Goal: Transaction & Acquisition: Book appointment/travel/reservation

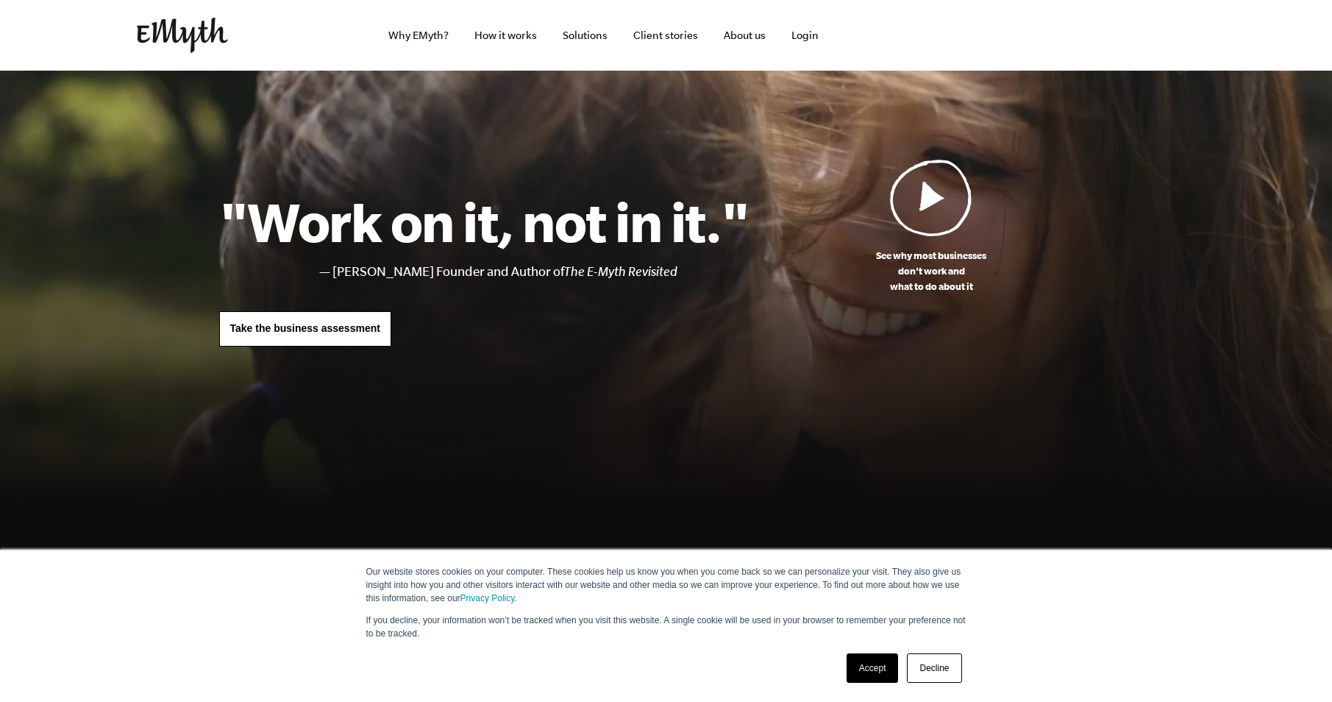
click at [860, 668] on link "Accept" at bounding box center [873, 667] width 52 height 29
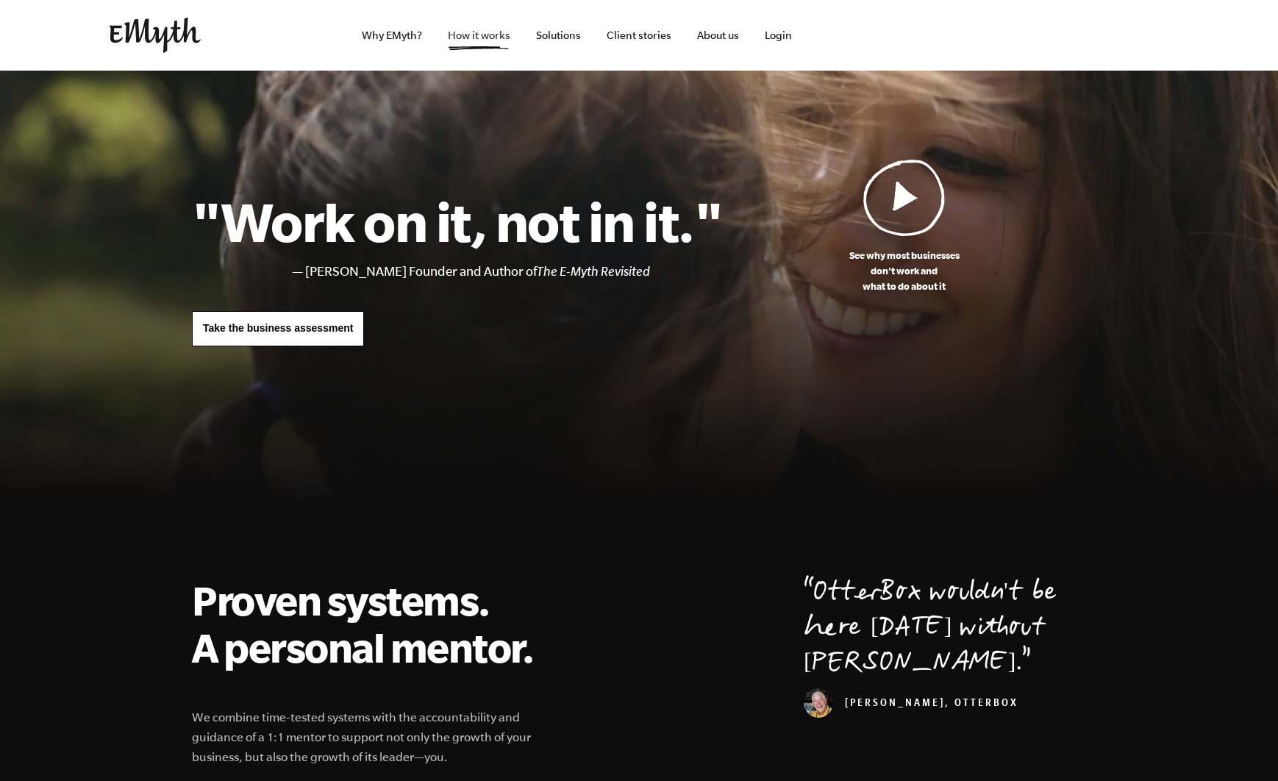
click at [482, 43] on link "How it works" at bounding box center [479, 35] width 86 height 71
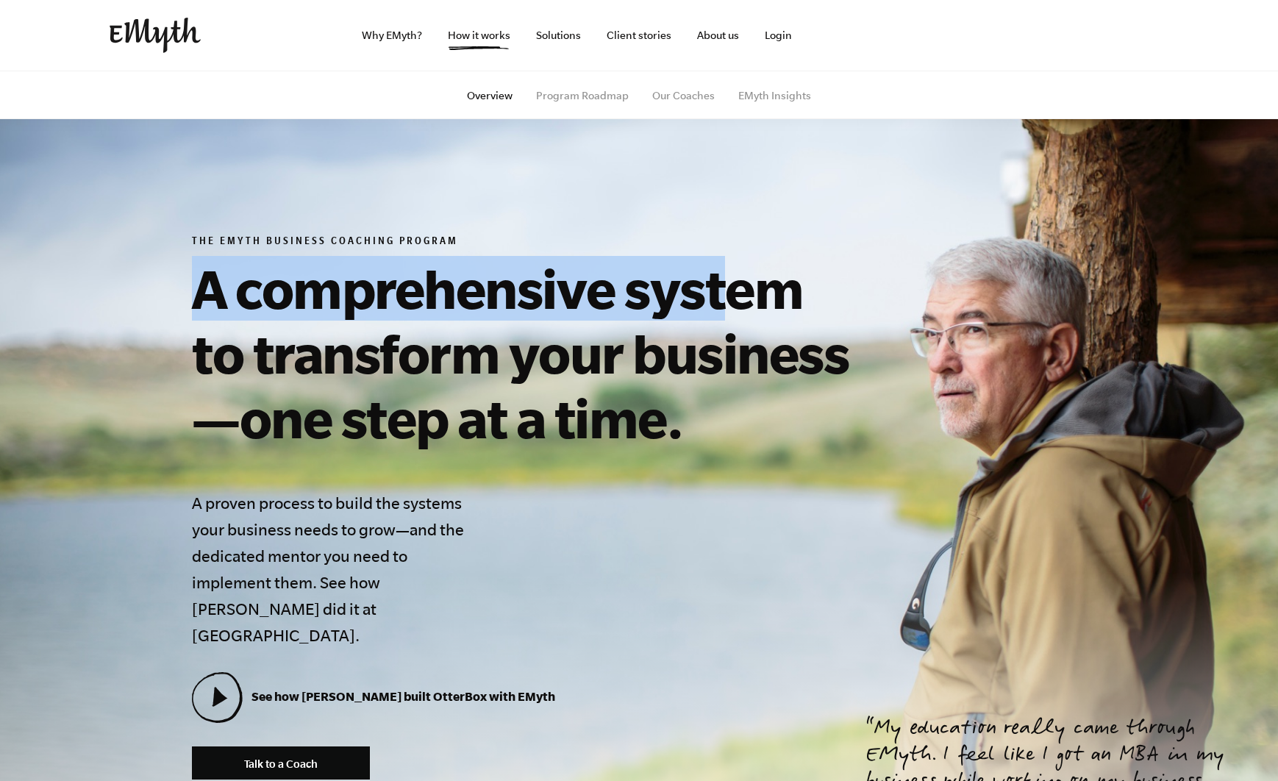
drag, startPoint x: 599, startPoint y: 301, endPoint x: 753, endPoint y: 303, distance: 153.7
click at [748, 302] on section "The EMyth Business Coaching Program A comprehensive system to transform your bu…" at bounding box center [639, 508] width 1278 height 874
click at [753, 303] on h1 "A comprehensive system to transform your business—one step at a time." at bounding box center [527, 353] width 671 height 194
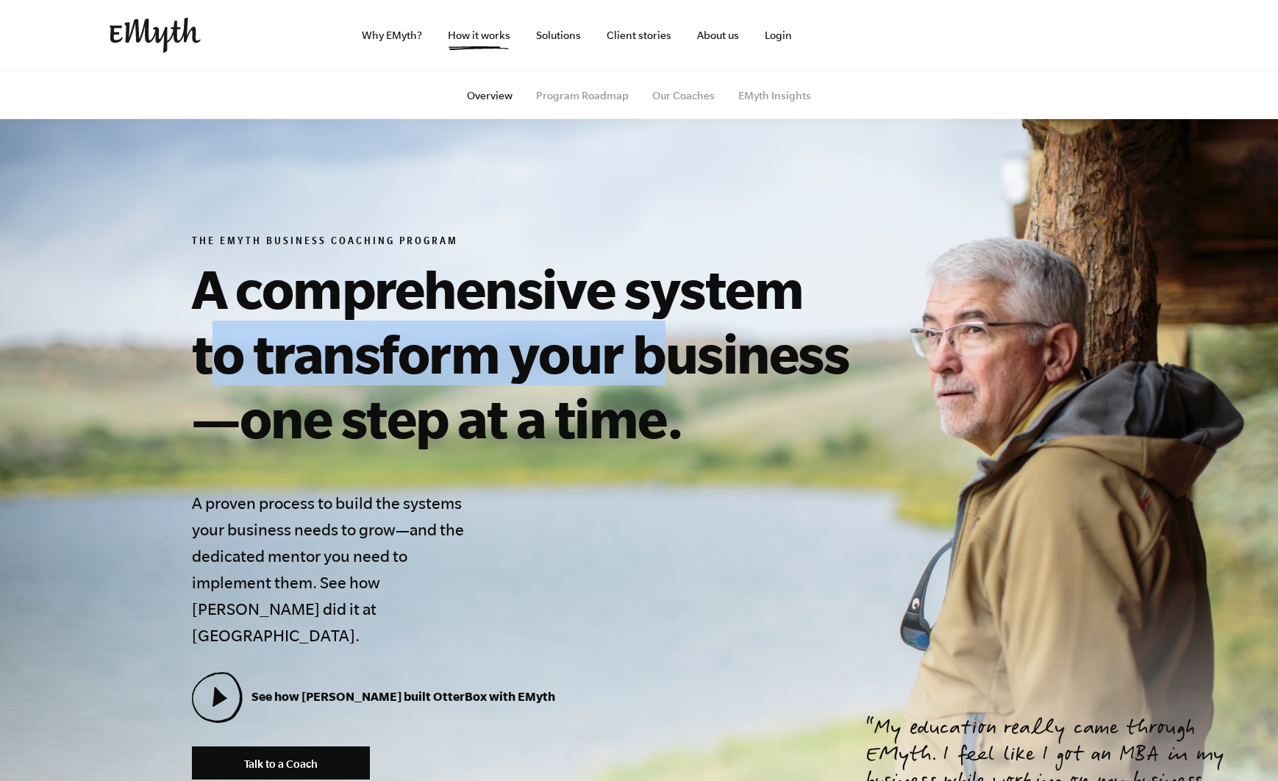
drag, startPoint x: 596, startPoint y: 357, endPoint x: 764, endPoint y: 357, distance: 168.4
click at [735, 357] on h1 "A comprehensive system to transform your business—one step at a time." at bounding box center [527, 353] width 671 height 194
click at [805, 358] on h1 "A comprehensive system to transform your business—one step at a time." at bounding box center [527, 353] width 671 height 194
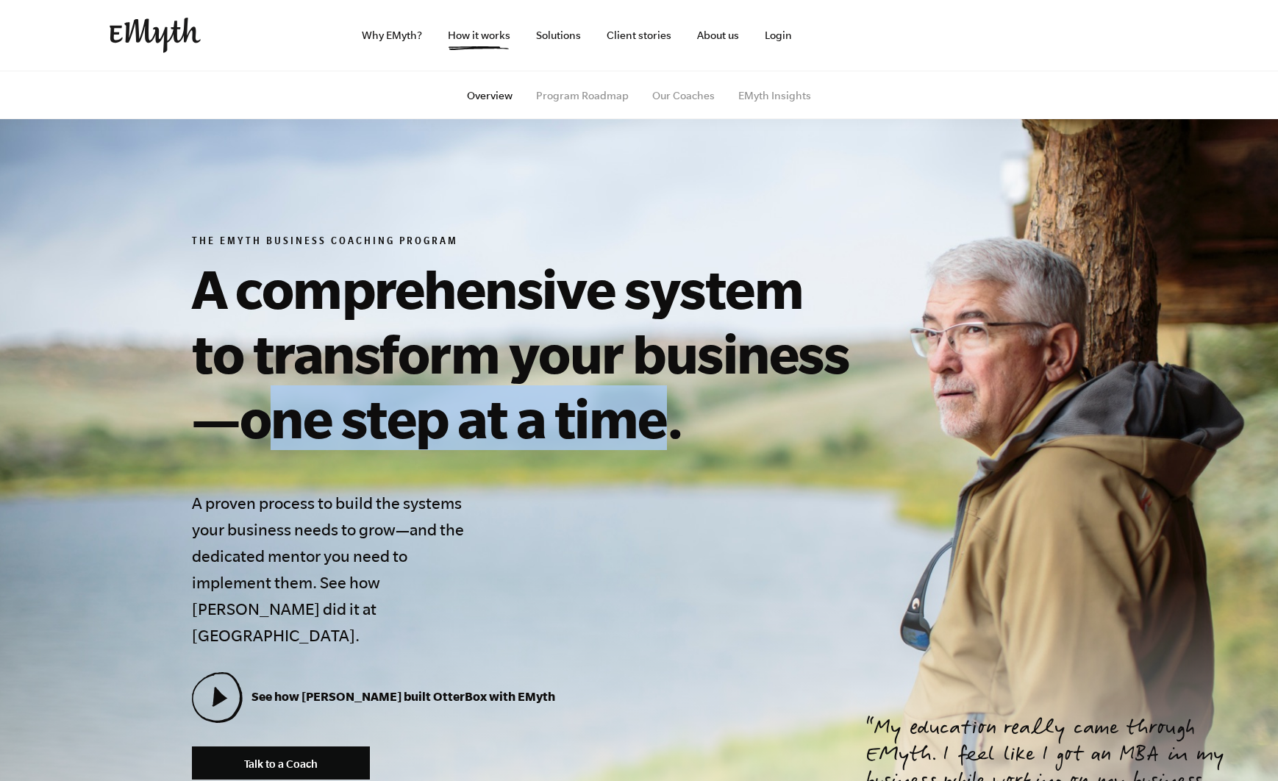
drag, startPoint x: 585, startPoint y: 432, endPoint x: 725, endPoint y: 436, distance: 139.8
click at [724, 436] on h1 "A comprehensive system to transform your business—one step at a time." at bounding box center [527, 353] width 671 height 194
click at [725, 436] on h1 "A comprehensive system to transform your business—one step at a time." at bounding box center [527, 353] width 671 height 194
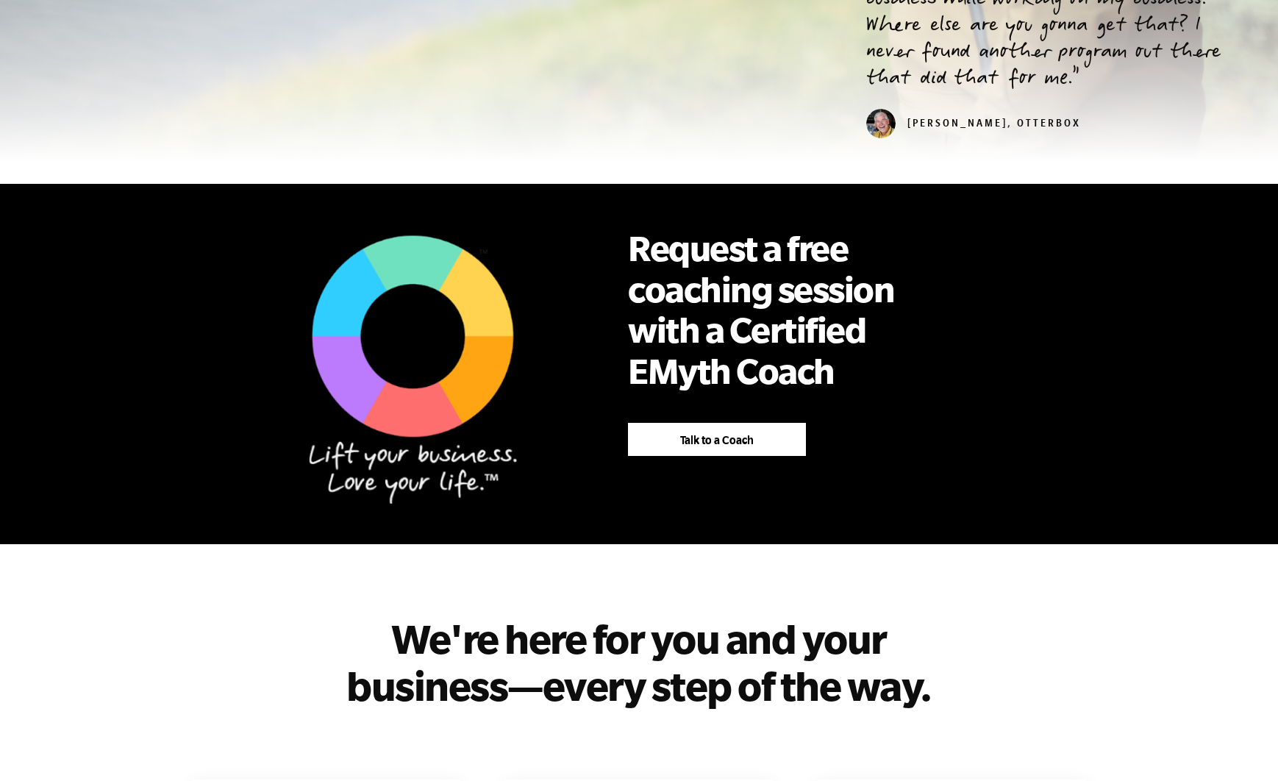
scroll to position [797, 0]
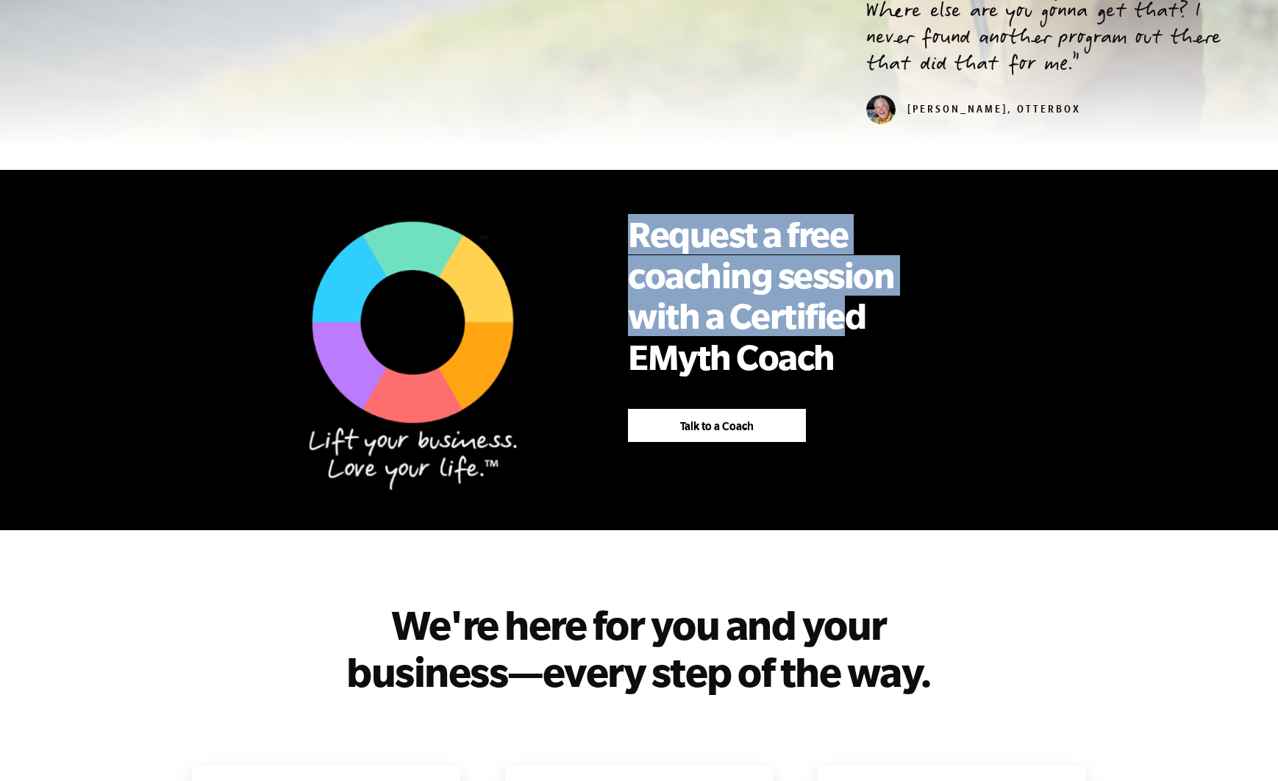
drag, startPoint x: 650, startPoint y: 242, endPoint x: 919, endPoint y: 305, distance: 276.4
click at [919, 305] on div "Request a free coaching session with a Certified EMyth Coach Talk to a Coach" at bounding box center [775, 328] width 382 height 272
click at [919, 305] on h2 "Request a free coaching session with a Certified EMyth Coach" at bounding box center [775, 295] width 294 height 163
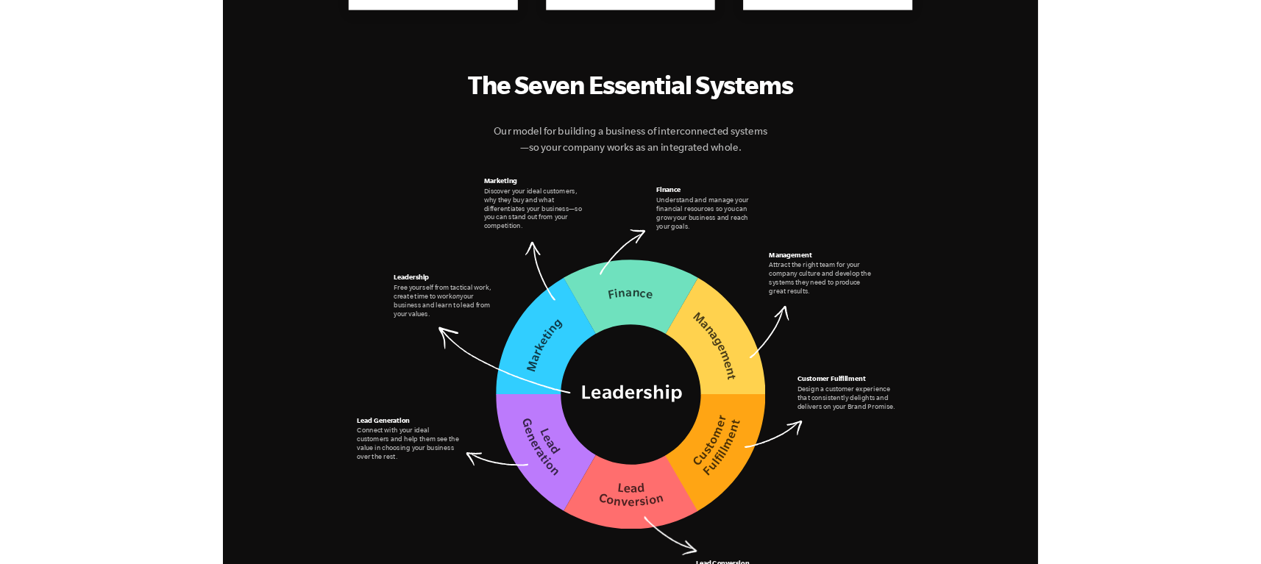
scroll to position [1871, 0]
